Goal: Transaction & Acquisition: Purchase product/service

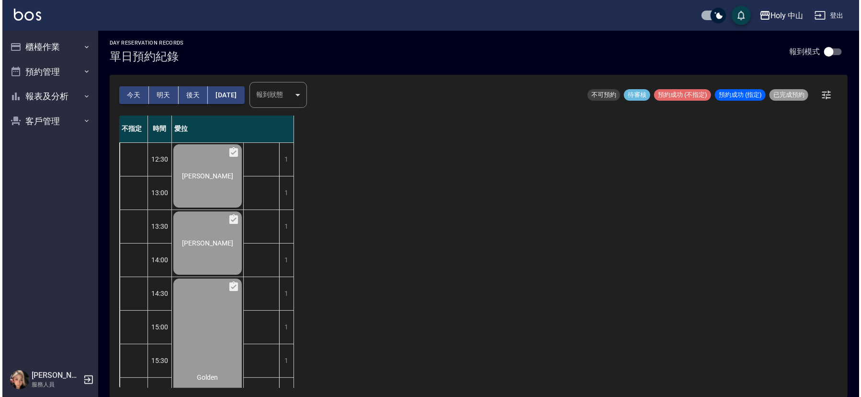
scroll to position [302, 0]
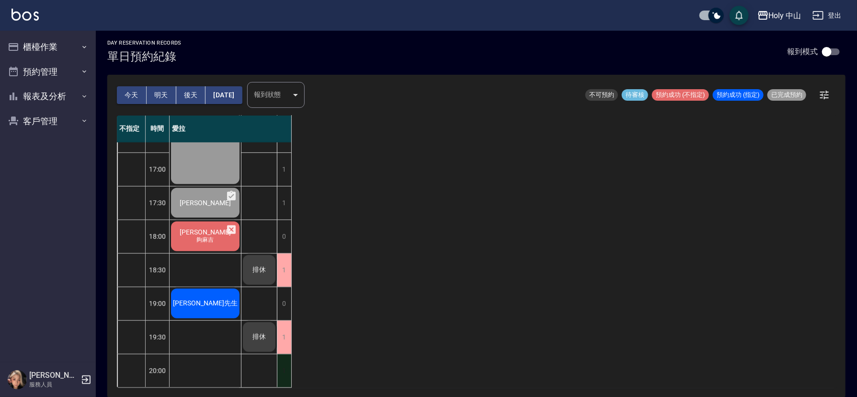
click at [288, 366] on div "1" at bounding box center [284, 370] width 14 height 33
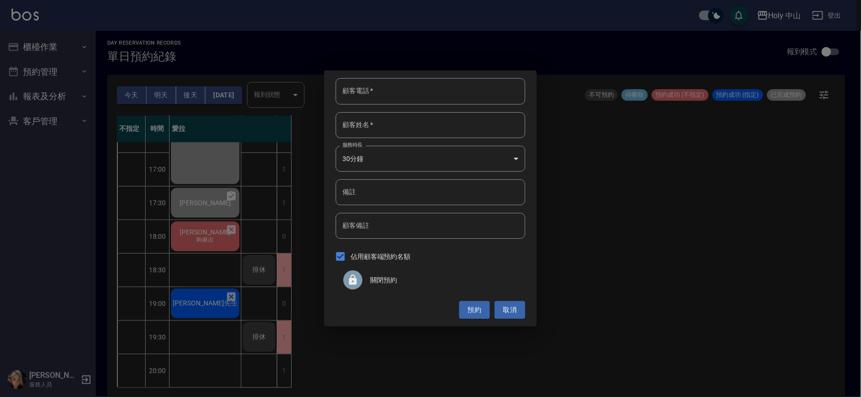
click at [388, 278] on span "關閉預約" at bounding box center [443, 280] width 147 height 10
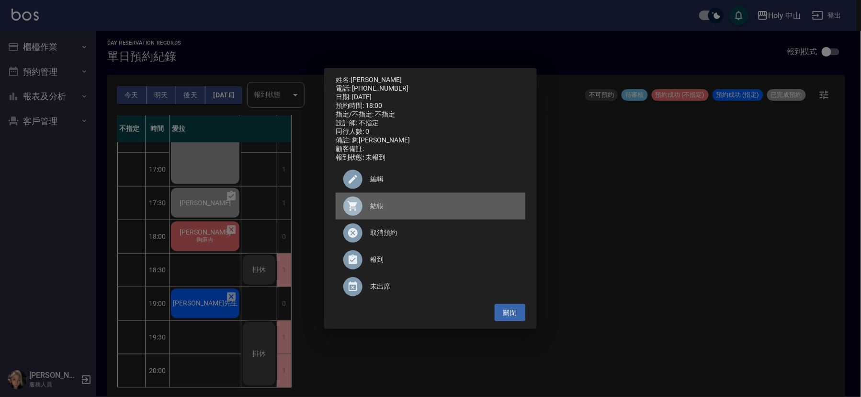
click at [376, 208] on span "結帳" at bounding box center [443, 206] width 147 height 10
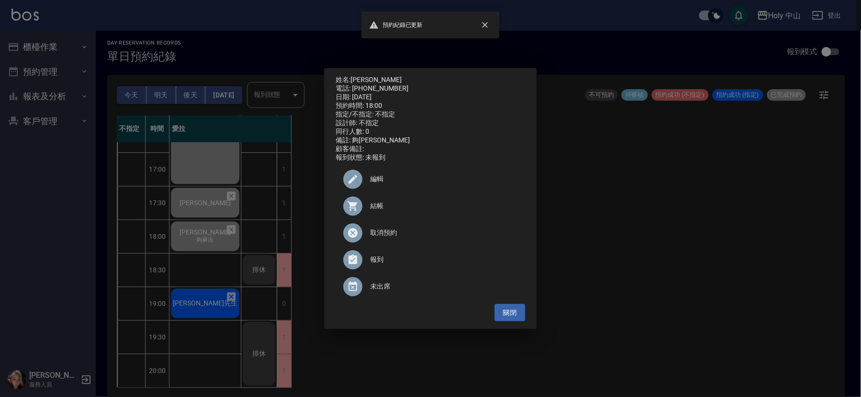
click at [214, 296] on div "姓名: 楊先生 電話: 0973024622 日期: 2025/08/24 預約時間: 18:00 指定/不指定: 不指定 設計師: 不指定 同行人數: 0 …" at bounding box center [430, 198] width 861 height 397
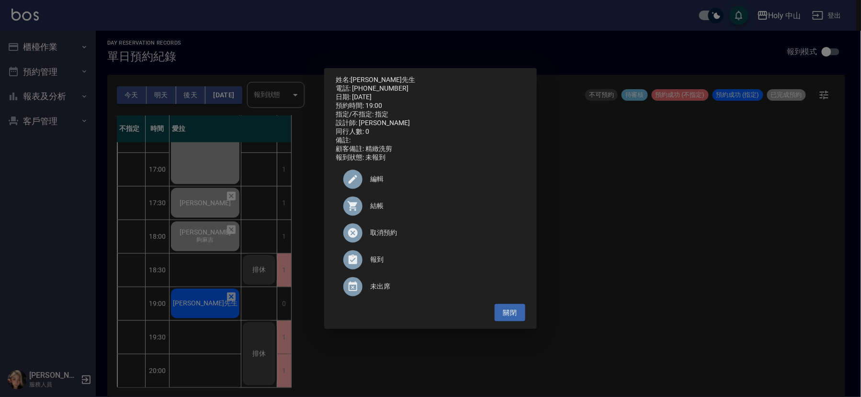
click at [380, 206] on span "結帳" at bounding box center [443, 206] width 147 height 10
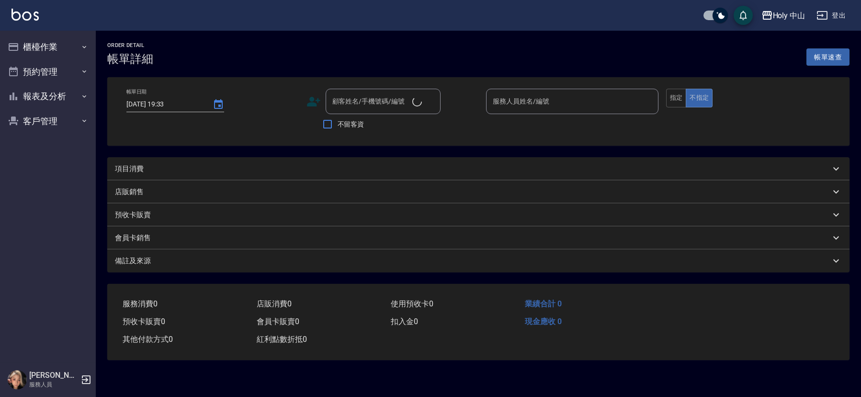
type input "[DATE] 18:00"
type input "夠[PERSON_NAME]"
click at [294, 164] on div "項目消費" at bounding box center [472, 169] width 715 height 10
type input "愛拉(無代號)"
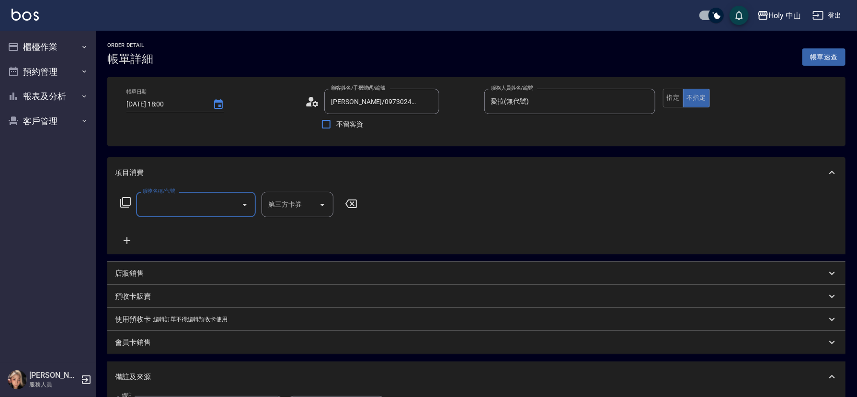
type input "[PERSON_NAME]/0973024622/null"
click at [178, 201] on input "服務名稱/代號" at bounding box center [188, 204] width 97 height 17
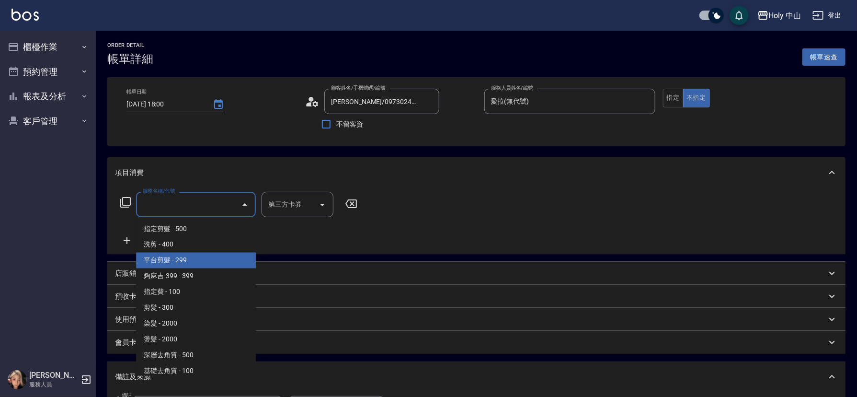
click at [192, 258] on span "平台剪髮 - 299" at bounding box center [196, 260] width 120 height 16
type input "平台剪髮(4)"
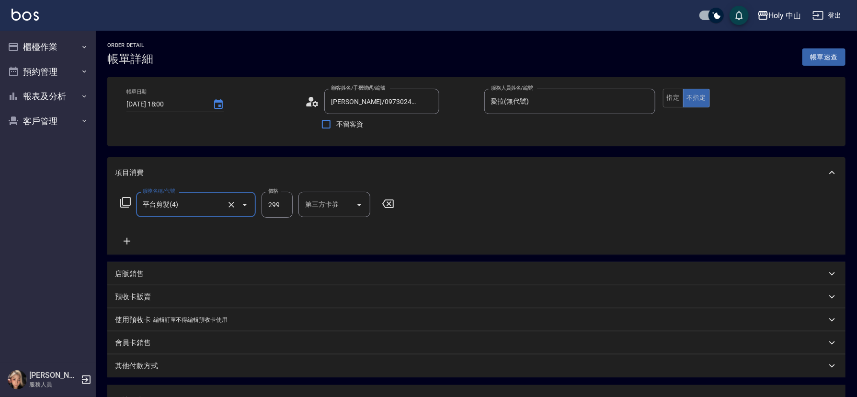
click at [328, 204] on div "第三方卡券 第三方卡券" at bounding box center [334, 204] width 72 height 25
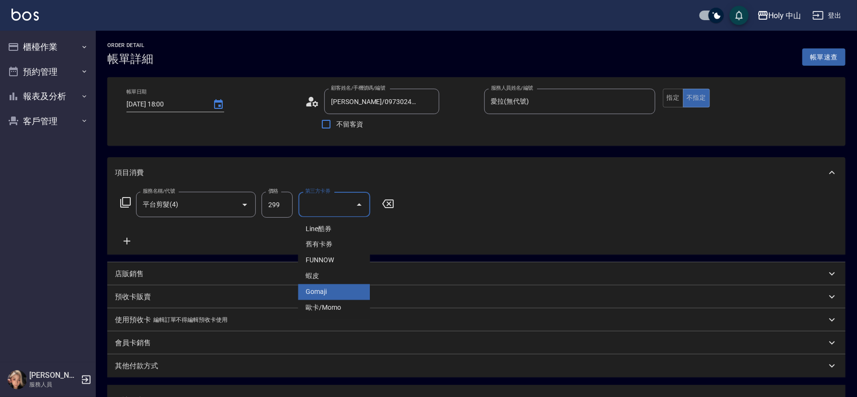
click at [328, 295] on span "Gomaji" at bounding box center [334, 292] width 72 height 16
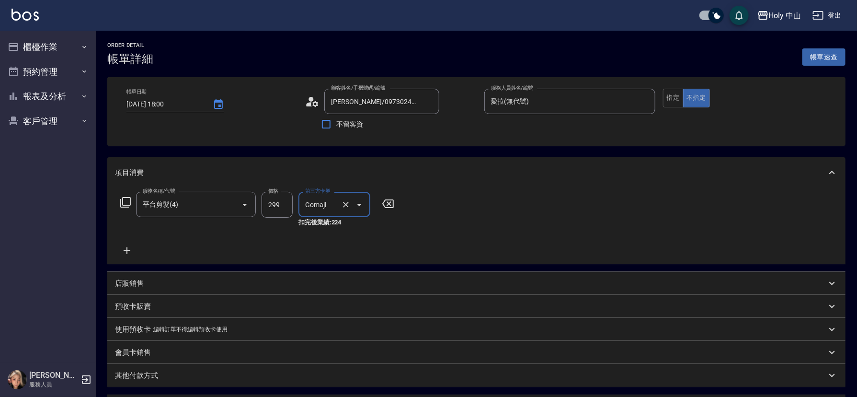
type input "Gomaji"
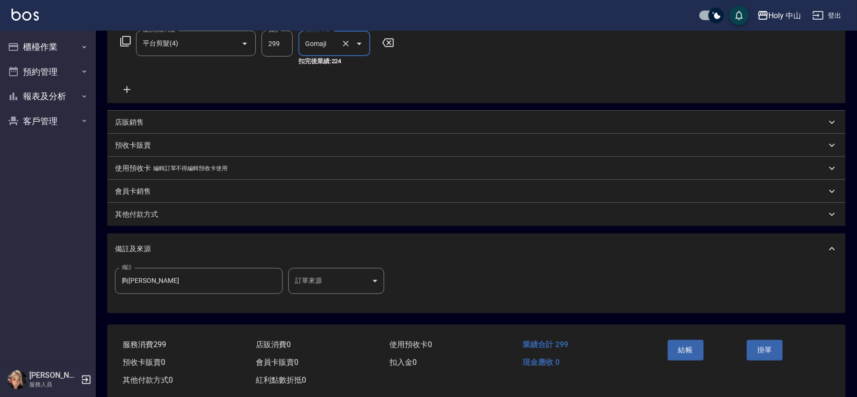
scroll to position [180, 0]
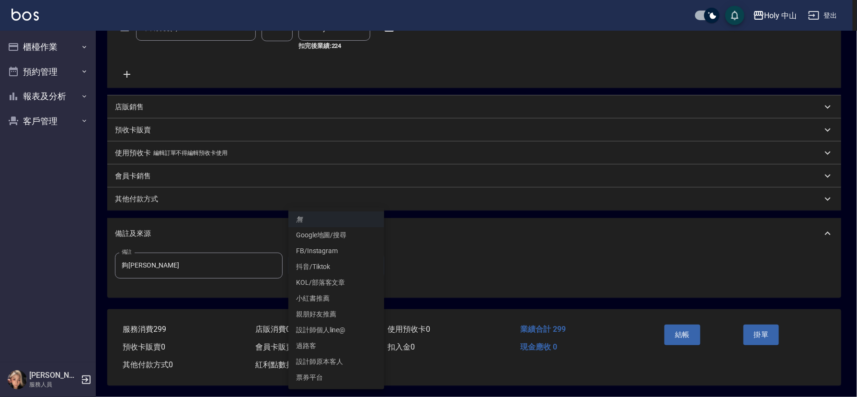
click at [324, 262] on body "Holy 中山 登出 櫃檯作業 打帳單 帳單列表 營業儀表板 現場電腦打卡 預約管理 預約管理 單日預約紀錄 單週預約紀錄 報表及分析 報表目錄 店家日報表 …" at bounding box center [428, 110] width 857 height 573
click at [323, 376] on li "票券平台" at bounding box center [336, 377] width 96 height 16
type input "票券平台"
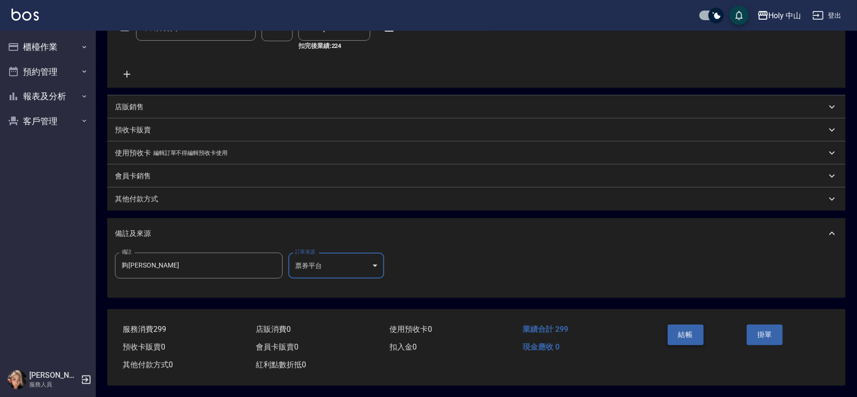
click at [683, 327] on button "結帳" at bounding box center [686, 334] width 36 height 20
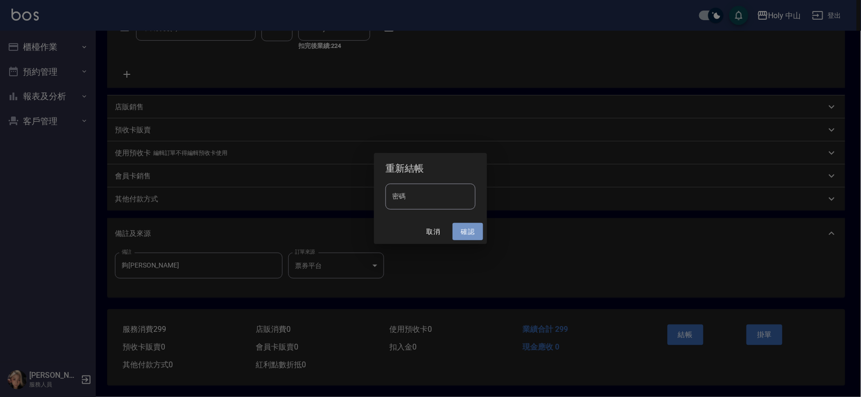
click at [465, 233] on button "確認" at bounding box center [468, 232] width 31 height 18
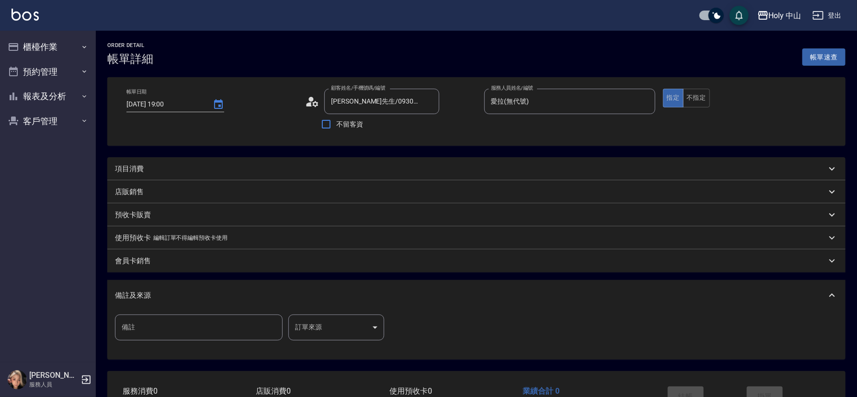
click at [230, 170] on div "項目消費" at bounding box center [470, 169] width 711 height 10
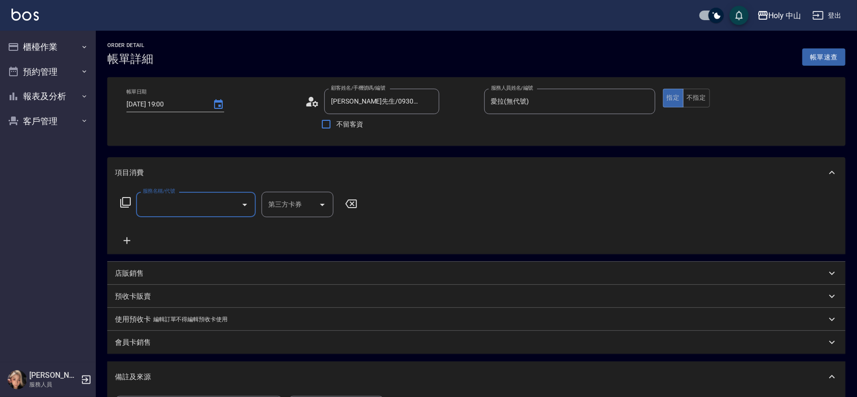
click at [204, 203] on input "服務名稱/代號" at bounding box center [188, 204] width 97 height 17
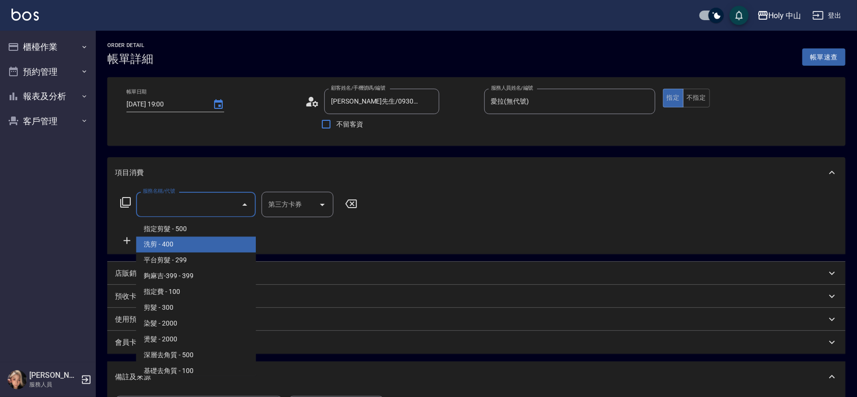
click at [198, 250] on span "洗剪 - 400" at bounding box center [196, 245] width 120 height 16
type input "洗剪(3)"
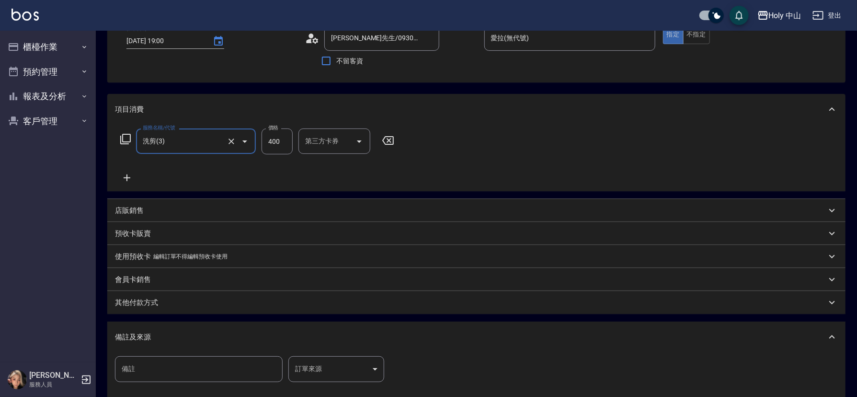
scroll to position [170, 0]
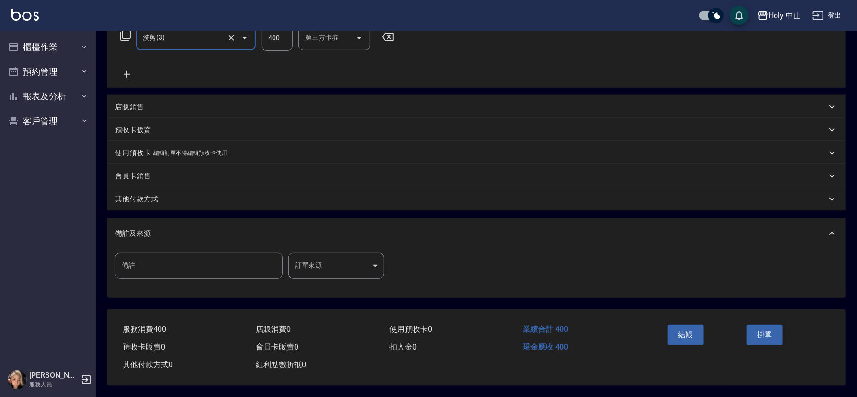
click at [344, 264] on body "Holy 中山 登出 櫃檯作業 打帳單 帳單列表 營業儀表板 現場電腦打卡 預約管理 預約管理 單日預約紀錄 單週預約紀錄 報表及分析 報表目錄 店家日報表 …" at bounding box center [428, 114] width 857 height 563
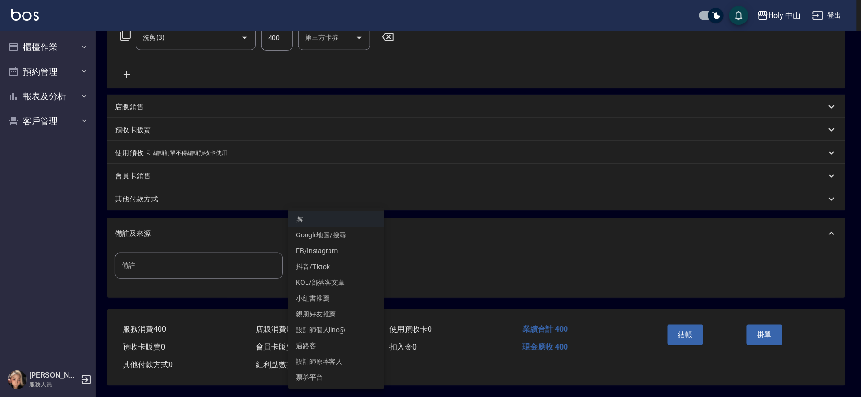
click at [333, 356] on li "設計師原本客人" at bounding box center [336, 361] width 96 height 16
type input "設計師原本客人"
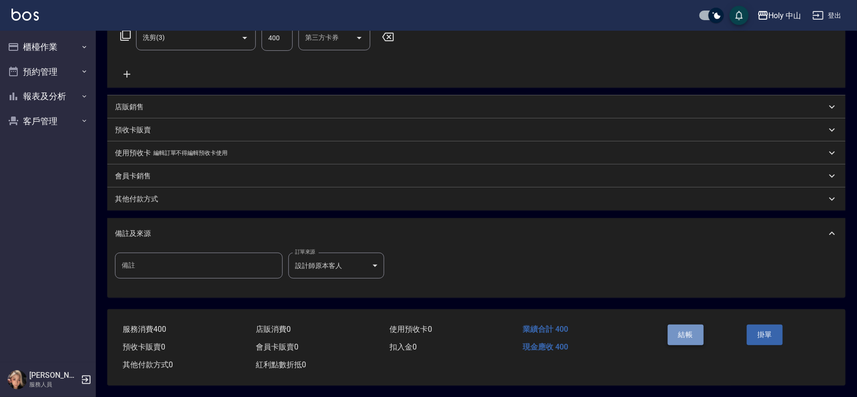
click at [680, 332] on button "結帳" at bounding box center [686, 334] width 36 height 20
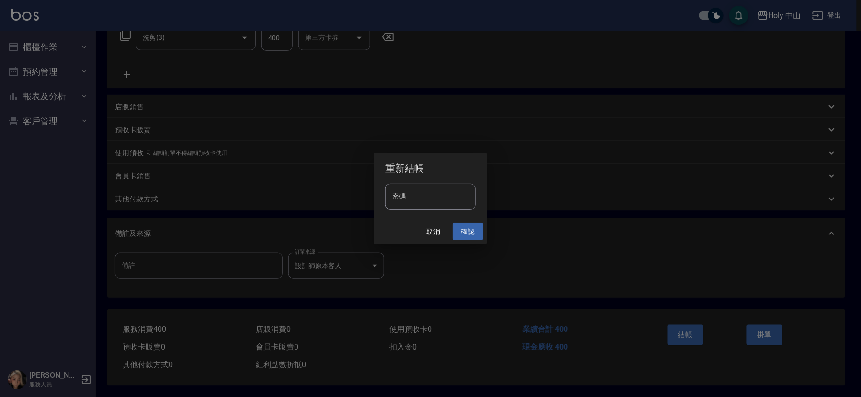
click at [466, 225] on button "確認" at bounding box center [468, 232] width 31 height 18
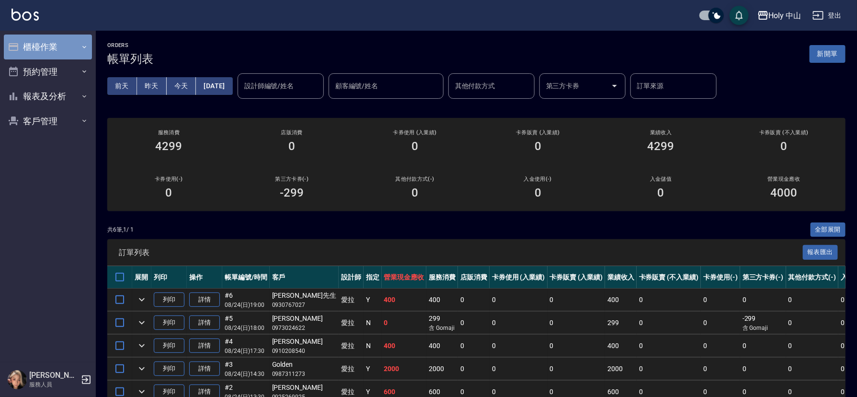
click at [69, 48] on button "櫃檯作業" at bounding box center [48, 46] width 88 height 25
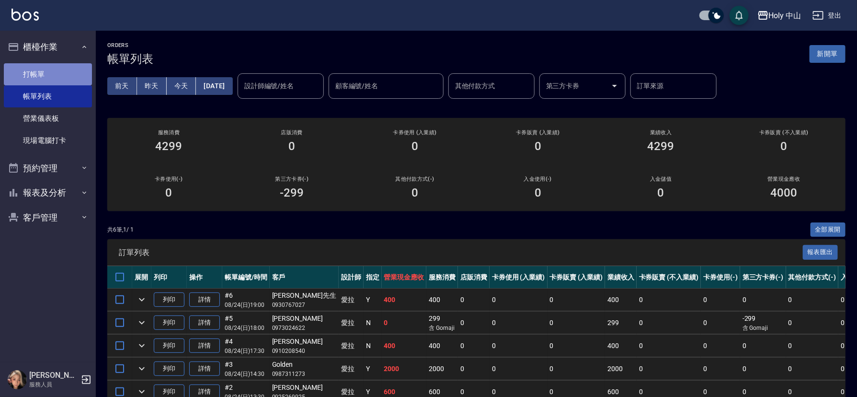
click at [65, 76] on link "打帳單" at bounding box center [48, 74] width 88 height 22
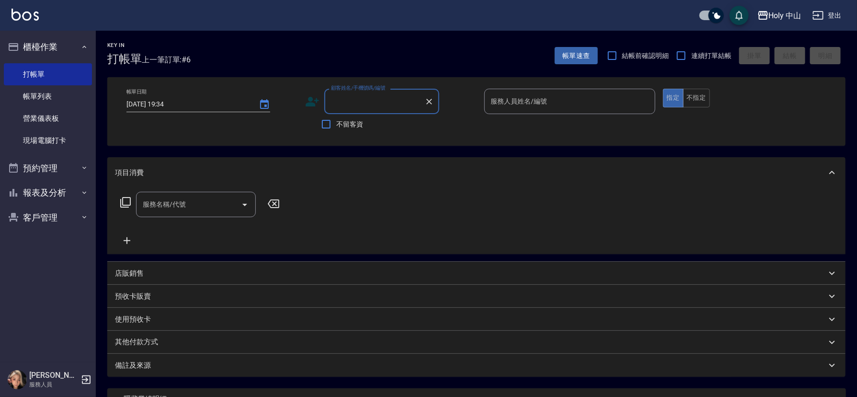
click at [316, 104] on icon at bounding box center [312, 101] width 14 height 14
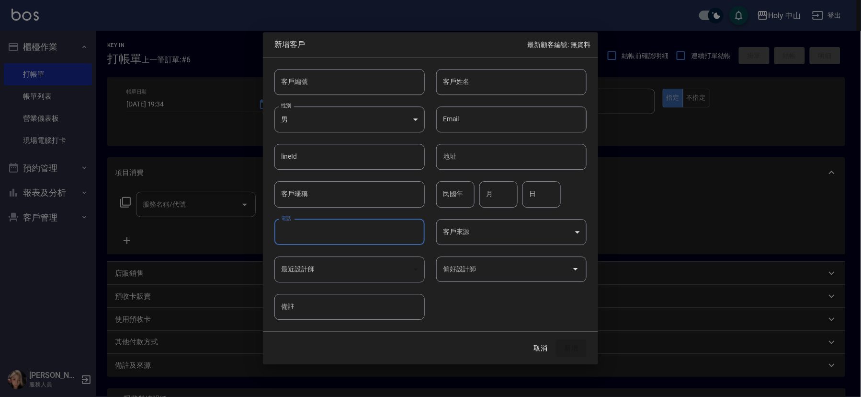
click at [351, 239] on input "電話" at bounding box center [349, 232] width 150 height 26
type input "0916563301"
click at [498, 78] on input "客戶姓名" at bounding box center [511, 82] width 150 height 26
type input "陳先生"
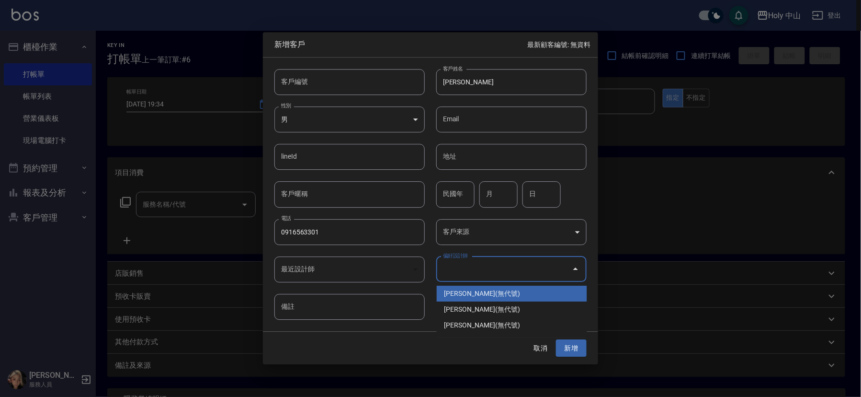
click at [561, 269] on input "偏好設計師" at bounding box center [504, 269] width 127 height 17
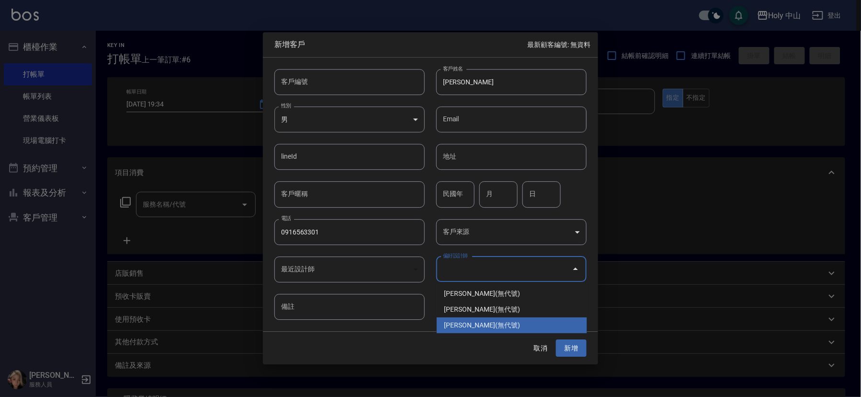
click at [476, 324] on li "許家甄(無代號)" at bounding box center [512, 325] width 150 height 16
type input "[PERSON_NAME]"
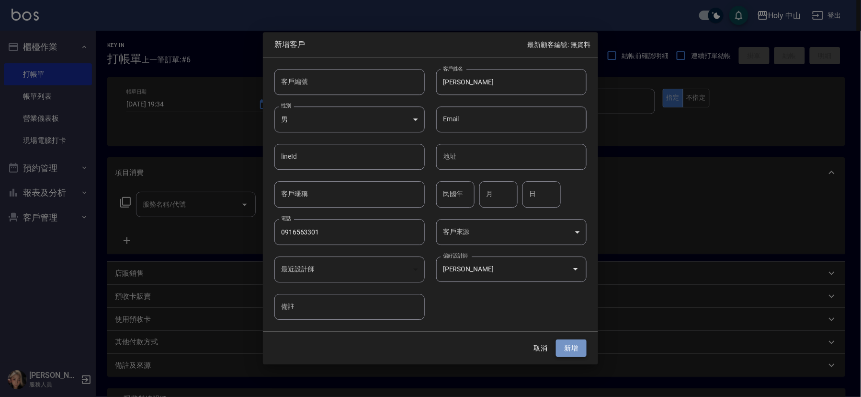
click at [575, 351] on button "新增" at bounding box center [571, 348] width 31 height 18
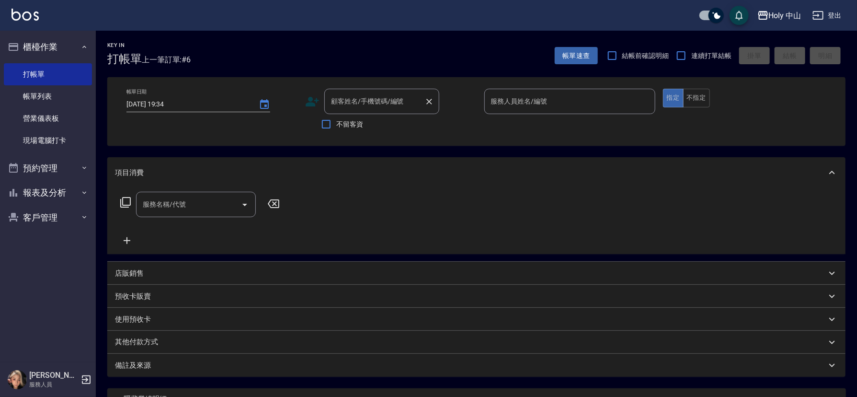
click at [348, 96] on div "顧客姓名/手機號碼/編號 顧客姓名/手機號碼/編號" at bounding box center [381, 101] width 115 height 25
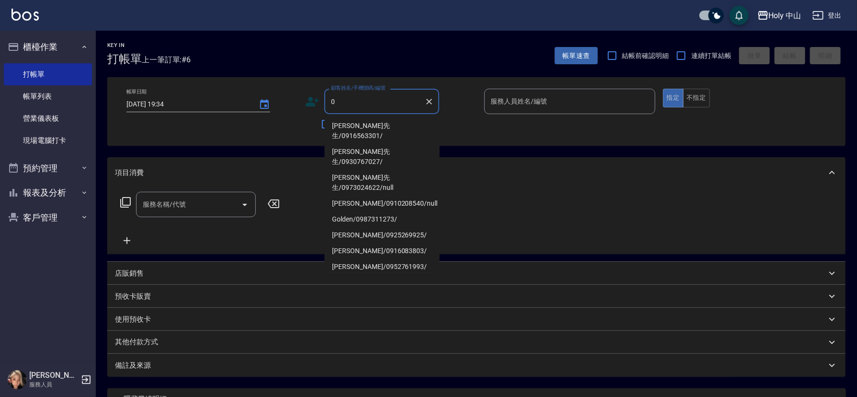
click at [345, 121] on li "陳先生/0916563301/" at bounding box center [382, 131] width 115 height 26
type input "陳先生/0916563301/"
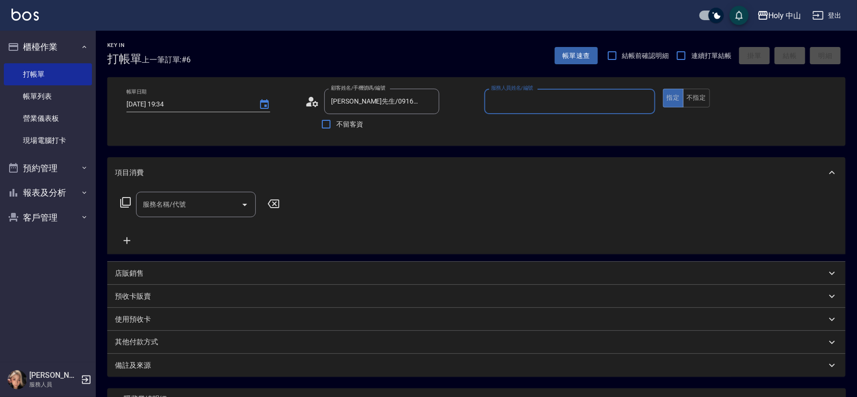
type input "愛拉(無代號)"
click at [222, 207] on input "服務名稱/代號" at bounding box center [188, 204] width 97 height 17
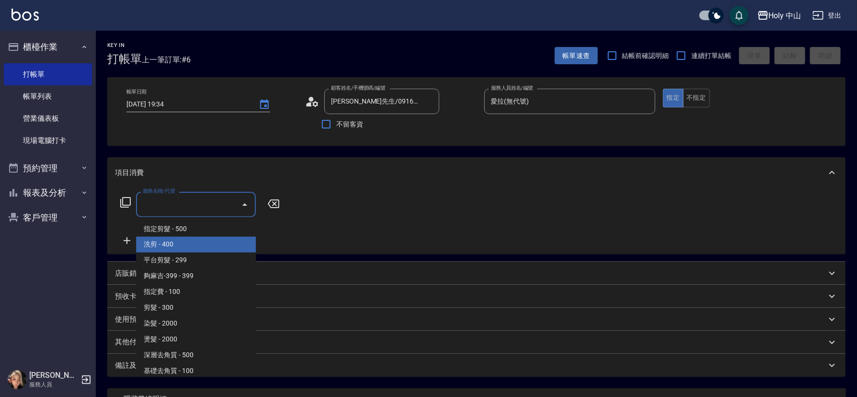
click at [180, 247] on span "洗剪 - 400" at bounding box center [196, 245] width 120 height 16
type input "洗剪(3)"
